Goal: Information Seeking & Learning: Learn about a topic

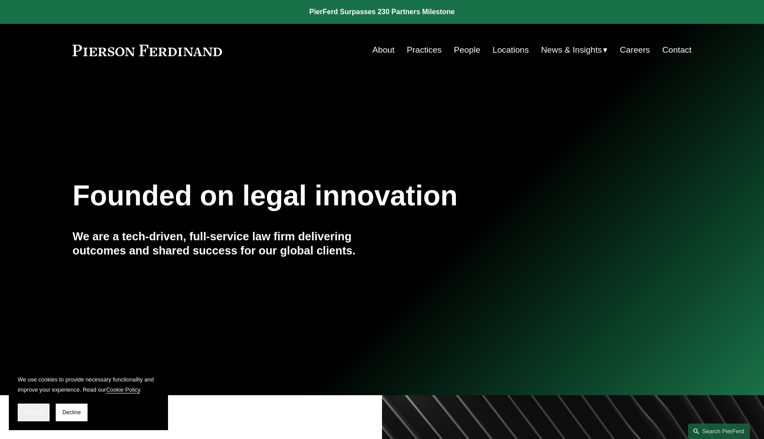
click at [33, 412] on span "Accept" at bounding box center [33, 412] width 17 height 6
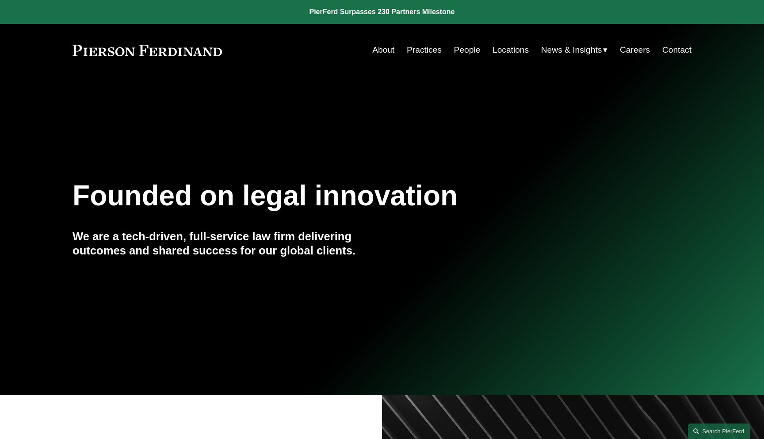
click at [0, 0] on span "Blogs" at bounding box center [0, 0] width 0 height 0
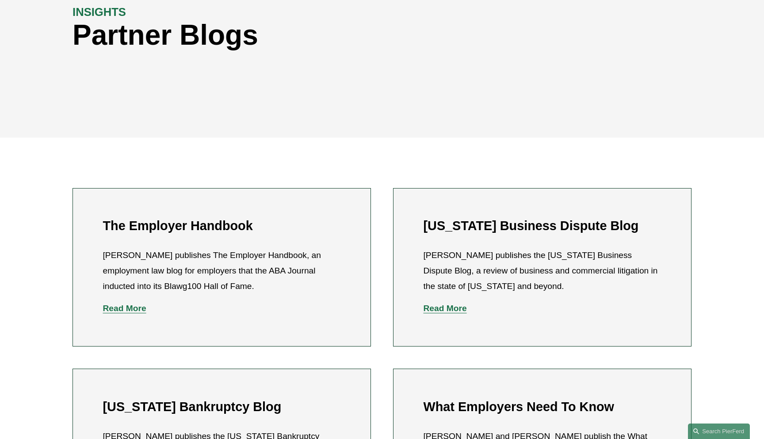
scroll to position [141, 0]
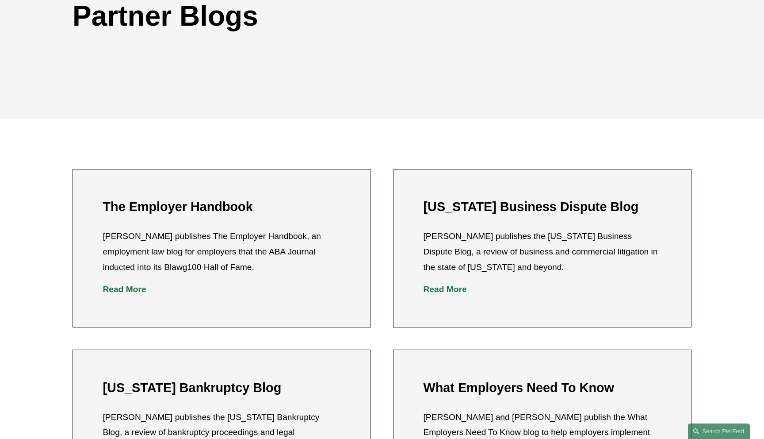
click at [114, 288] on strong "Read More" at bounding box center [124, 288] width 43 height 9
click at [451, 290] on strong "Read More" at bounding box center [445, 288] width 43 height 9
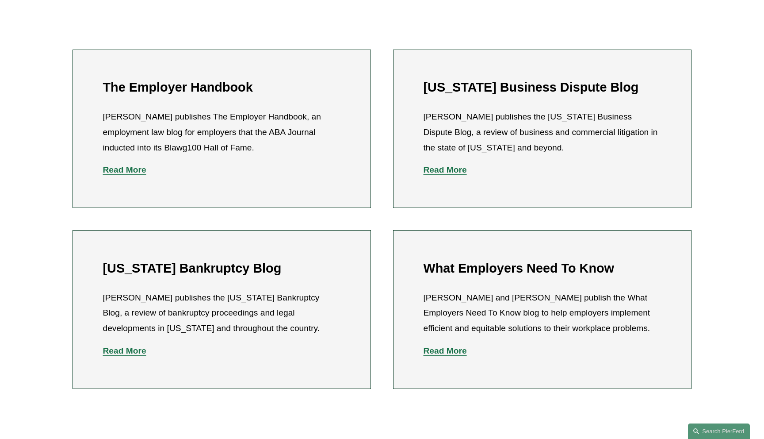
scroll to position [288, 0]
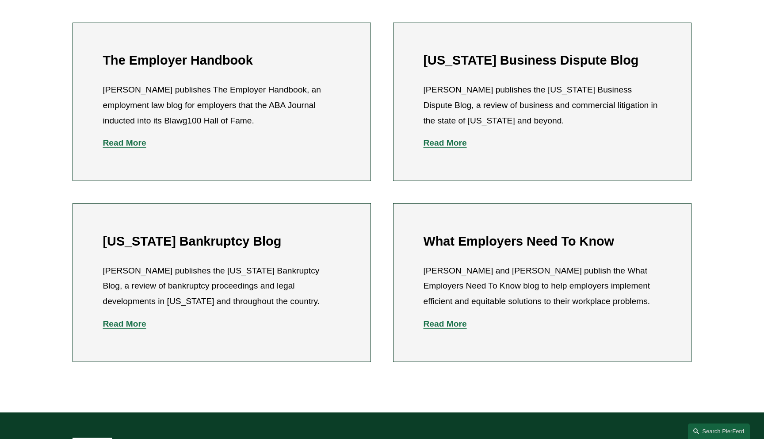
click at [132, 324] on strong "Read More" at bounding box center [124, 323] width 43 height 9
click at [461, 323] on strong "Read More" at bounding box center [445, 323] width 43 height 9
click at [120, 325] on strong "Read More" at bounding box center [124, 323] width 43 height 9
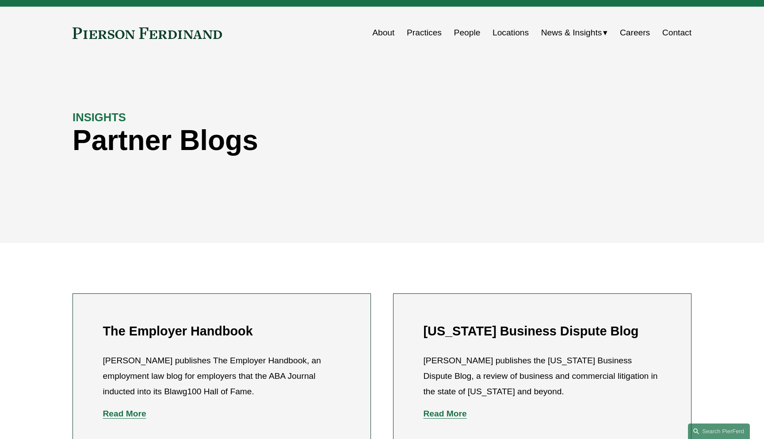
scroll to position [0, 0]
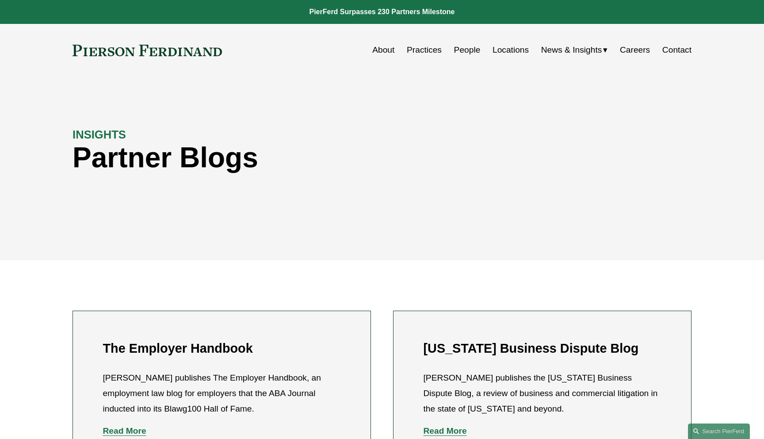
click at [454, 187] on div "INSIGHTS Partner Blogs" at bounding box center [382, 168] width 764 height 133
drag, startPoint x: 143, startPoint y: 377, endPoint x: 103, endPoint y: 377, distance: 39.3
click at [103, 377] on p "Eric Meyer publishes The Employer Handbook, an employment law blog for employer…" at bounding box center [222, 393] width 238 height 46
copy p "Eric Meyer"
click at [89, 370] on li "The Employer Handbook Eric Meyer publishes The Employer Handbook, an employment…" at bounding box center [222, 389] width 298 height 158
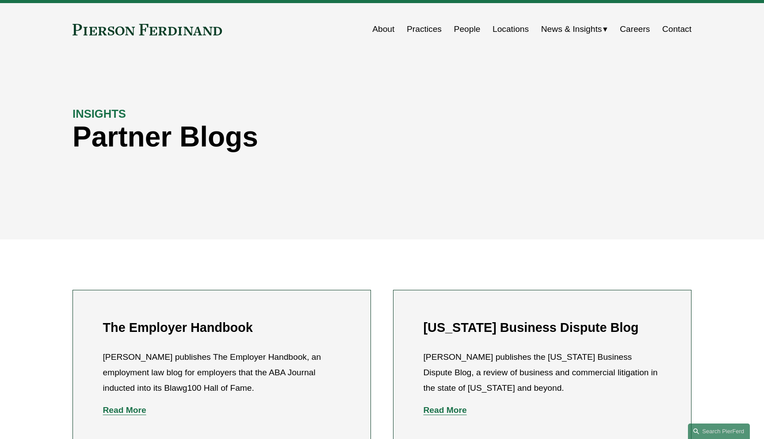
scroll to position [34, 0]
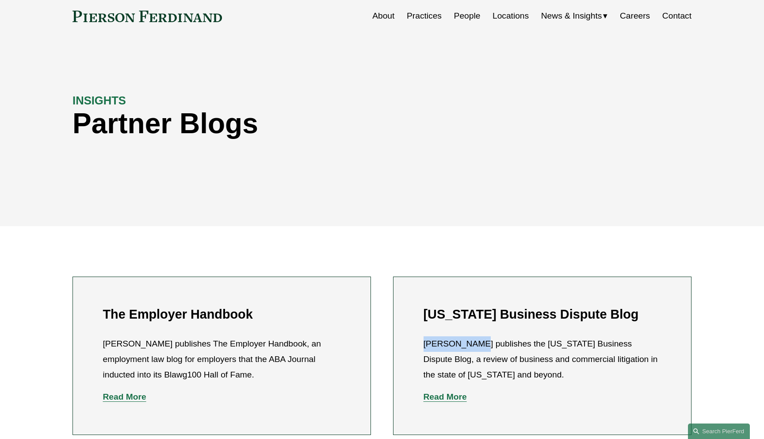
drag, startPoint x: 467, startPoint y: 345, endPoint x: 423, endPoint y: 345, distance: 43.8
click at [424, 345] on p "Carl D. Neff publishes the Delaware Business Dispute Blog, a review of business…" at bounding box center [543, 359] width 238 height 46
copy p "Carl D. Neff"
click at [412, 340] on li "Delaware Business Dispute Blog Carl D. Neff publishes the Delaware Business Dis…" at bounding box center [542, 355] width 298 height 158
click at [65, 189] on div "INSIGHTS Partner Blogs" at bounding box center [382, 134] width 764 height 133
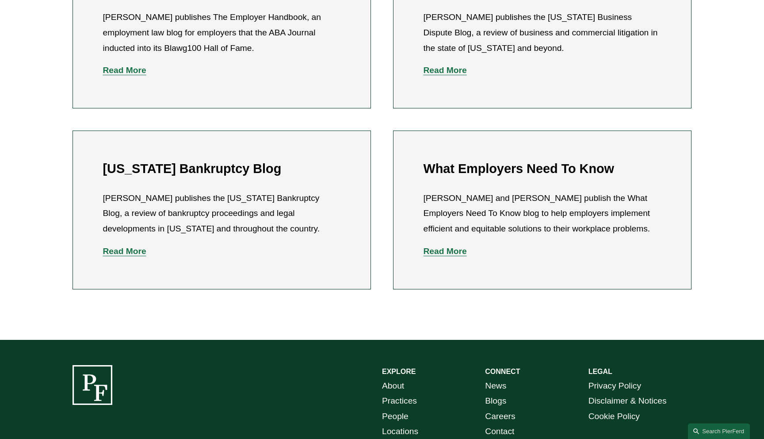
scroll to position [0, 0]
